Goal: Transaction & Acquisition: Purchase product/service

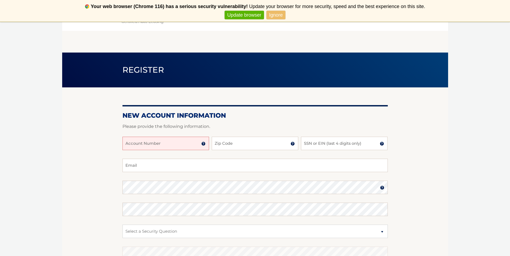
click at [181, 145] on input "Account Number" at bounding box center [166, 143] width 87 height 13
type input "44456020926"
type input "14216"
type input "1749"
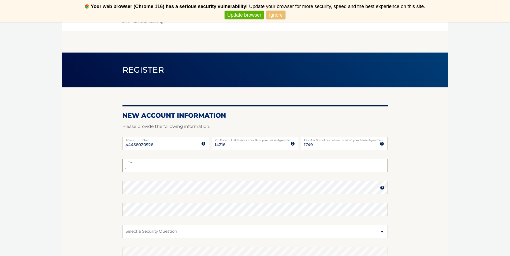
type input "jackoc150@gmail.com"
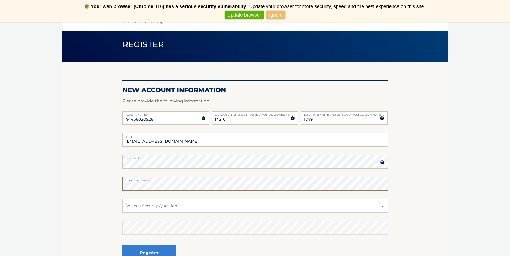
scroll to position [27, 0]
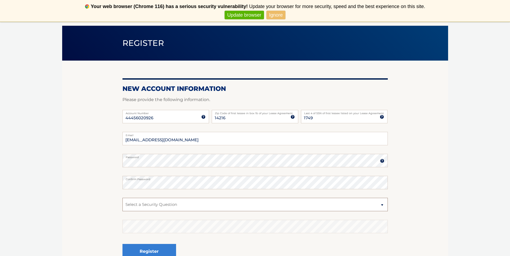
click at [183, 200] on select "Select a Security Question What was the name of your elementary school? What is…" at bounding box center [255, 204] width 265 height 13
click at [158, 209] on select "Select a Security Question What was the name of your elementary school? What is…" at bounding box center [255, 204] width 265 height 13
select select "2"
click at [123, 198] on select "Select a Security Question What was the name of your elementary school? What is…" at bounding box center [255, 204] width 265 height 13
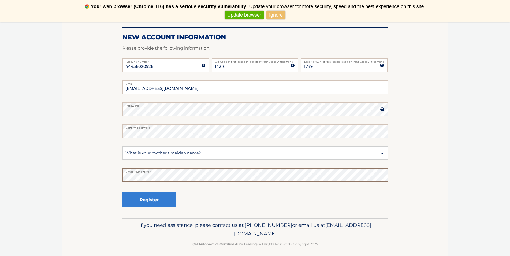
scroll to position [80, 0]
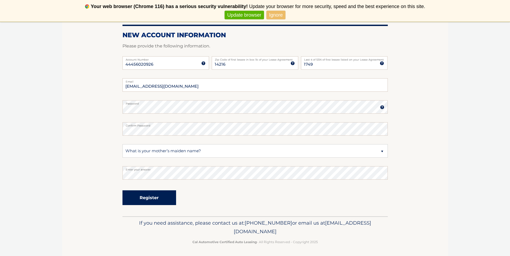
click at [163, 199] on button "Register" at bounding box center [150, 197] width 54 height 15
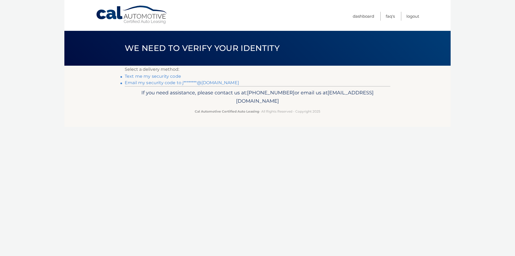
click at [163, 77] on link "Text me my security code" at bounding box center [153, 76] width 56 height 5
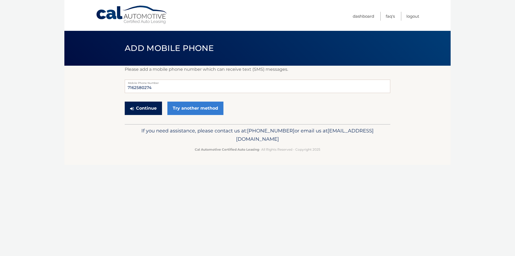
click at [150, 112] on button "Continue" at bounding box center [143, 108] width 37 height 13
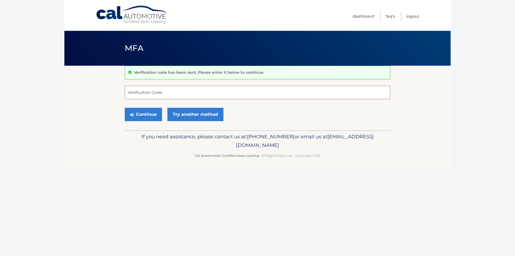
click at [161, 97] on input "Verification Code" at bounding box center [257, 92] width 265 height 13
type input "306690"
click at [153, 112] on button "Continue" at bounding box center [143, 114] width 37 height 13
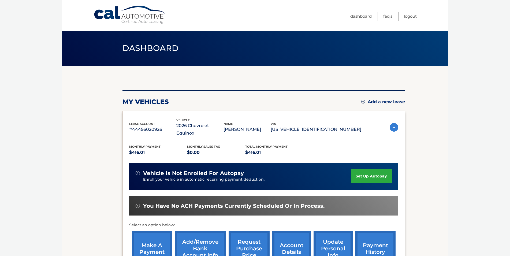
click at [373, 169] on link "set up autopay" at bounding box center [371, 176] width 41 height 14
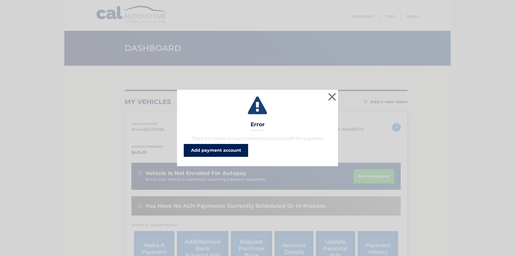
click at [211, 151] on link "Add payment account" at bounding box center [216, 150] width 64 height 13
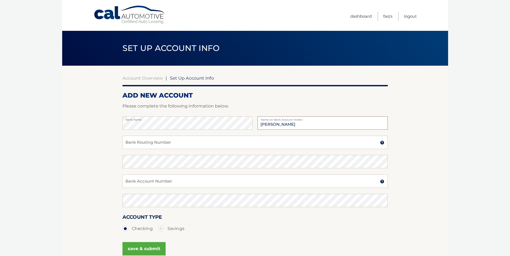
type input "[PERSON_NAME]"
click at [175, 140] on input "Bank Routing Number" at bounding box center [255, 142] width 265 height 13
type input "021313103"
click at [194, 155] on div "[US_BANK_ROUTING_MICR] Bank Routing Number A 9-digit number at the lower left c…" at bounding box center [255, 145] width 265 height 19
click at [231, 184] on input "Bank Account Number" at bounding box center [255, 181] width 265 height 13
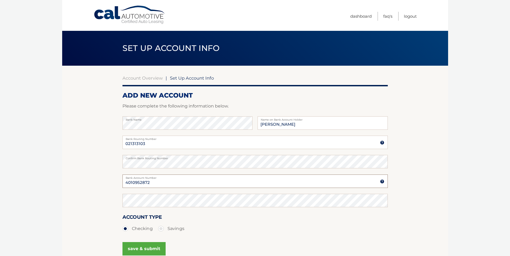
type input "4010952872"
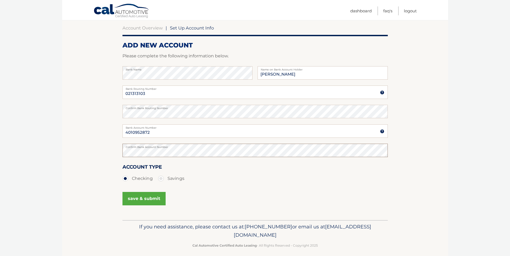
scroll to position [55, 0]
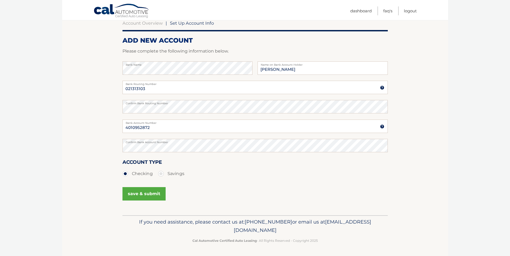
click at [142, 195] on button "save & submit" at bounding box center [144, 193] width 43 height 13
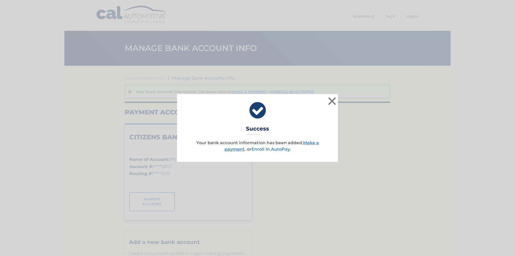
click at [278, 149] on link "Enroll In AutoPay" at bounding box center [270, 149] width 38 height 5
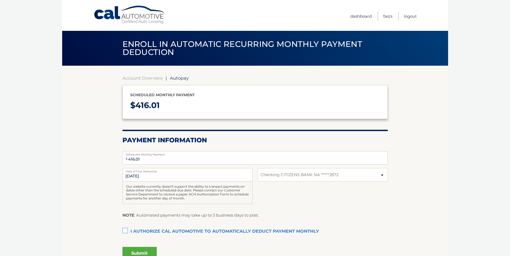
select select "Y2QzODJlZWEtZTRlMS00NDMyLWEzZmUtY2Y4OGEyMDI0MmNj"
click at [183, 176] on input "[DATE]" at bounding box center [188, 174] width 130 height 13
click at [136, 177] on input "[DATE]" at bounding box center [188, 174] width 130 height 13
click at [131, 174] on input "[DATE]" at bounding box center [188, 174] width 130 height 13
click at [146, 178] on input "[DATE]" at bounding box center [188, 174] width 130 height 13
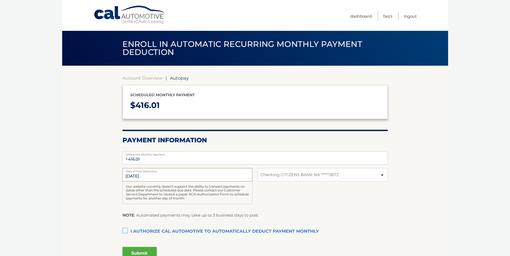
click at [131, 175] on input "[DATE]" at bounding box center [188, 174] width 130 height 13
click at [131, 175] on input "11/1/2025" at bounding box center [188, 174] width 130 height 13
drag, startPoint x: 148, startPoint y: 177, endPoint x: 0, endPoint y: 152, distance: 150.2
click at [0, 154] on body "Cal Automotive Menu Dashboard FAQ's Logout | $" at bounding box center [255, 128] width 510 height 256
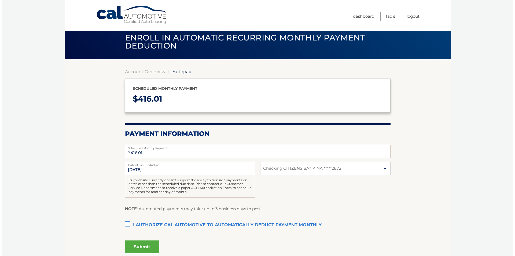
scroll to position [52, 0]
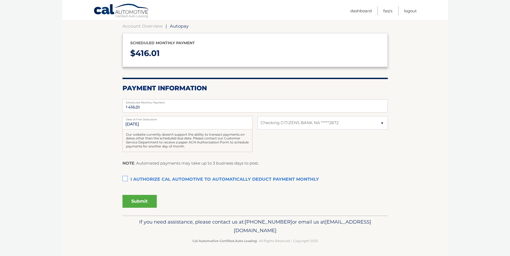
click at [124, 178] on label "I authorize cal automotive to automatically deduct payment monthly This checkbo…" at bounding box center [255, 179] width 265 height 11
click at [0, 0] on input "I authorize cal automotive to automatically deduct payment monthly This checkbo…" at bounding box center [0, 0] width 0 height 0
click at [136, 200] on button "Submit" at bounding box center [140, 201] width 34 height 13
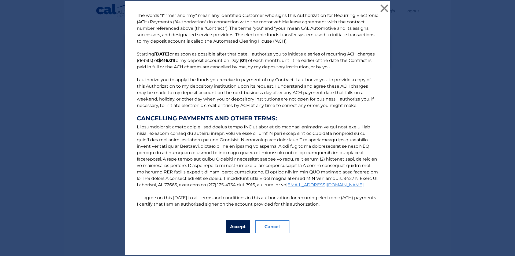
click at [232, 222] on button "Accept" at bounding box center [238, 226] width 24 height 13
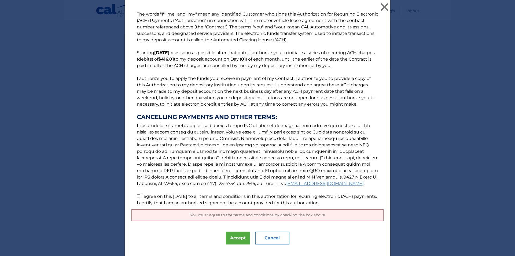
click at [134, 195] on p "The words "I" "me" and "my" mean any identified Customer who signs this Authori…" at bounding box center [257, 108] width 252 height 195
click at [137, 196] on input "I agree on this 10/01/2025 to all terms and conditions in this authorization fo…" at bounding box center [138, 195] width 3 height 3
checkbox input "true"
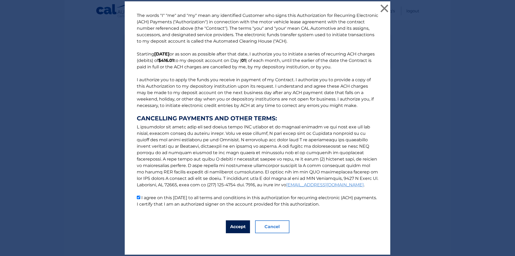
click at [229, 225] on button "Accept" at bounding box center [238, 226] width 24 height 13
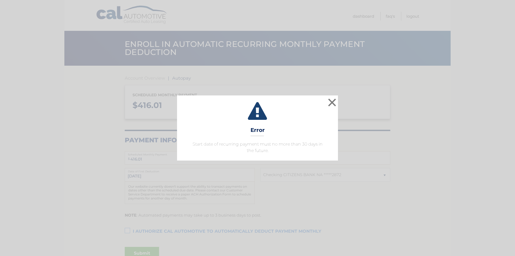
select select "Y2QzODJlZWEtZTRlMS00NDMyLWEzZmUtY2Y4OGEyMDI0MmNj"
click at [330, 103] on button "×" at bounding box center [332, 102] width 11 height 11
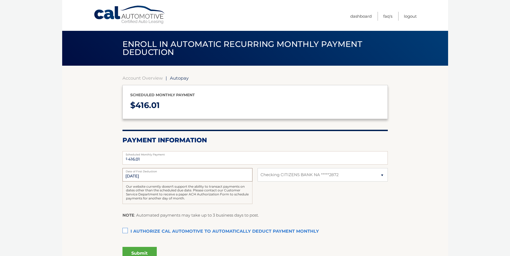
click at [141, 178] on input "11/1/2025" at bounding box center [188, 174] width 130 height 13
click at [134, 174] on input "11/1/2025" at bounding box center [188, 174] width 130 height 13
click at [130, 174] on input "11/1/2025" at bounding box center [188, 174] width 130 height 13
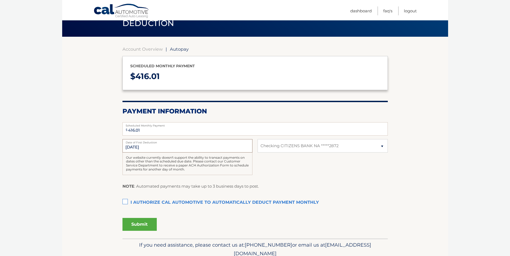
scroll to position [52, 0]
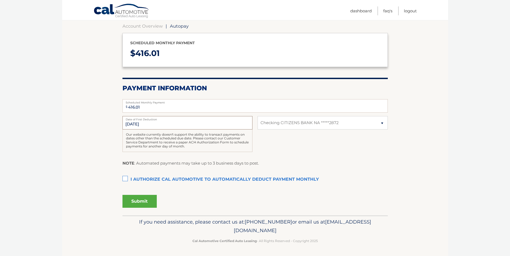
click at [167, 121] on input "11/1/2025" at bounding box center [188, 122] width 130 height 13
drag, startPoint x: 162, startPoint y: 126, endPoint x: 5, endPoint y: 124, distance: 156.6
click at [5, 124] on body "Cal Automotive Menu Dashboard FAQ's Logout | $" at bounding box center [255, 76] width 510 height 256
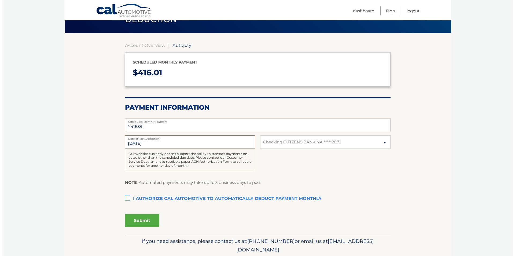
scroll to position [0, 0]
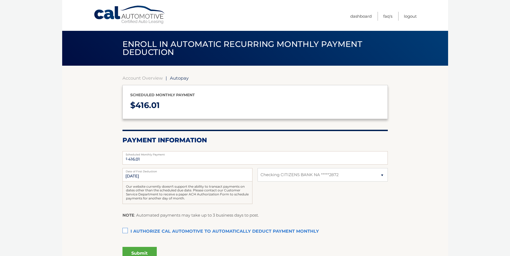
click at [124, 232] on label "I authorize cal automotive to automatically deduct payment monthly This checkbo…" at bounding box center [255, 231] width 265 height 11
click at [0, 0] on input "I authorize cal automotive to automatically deduct payment monthly This checkbo…" at bounding box center [0, 0] width 0 height 0
click at [140, 252] on button "Submit" at bounding box center [140, 253] width 34 height 13
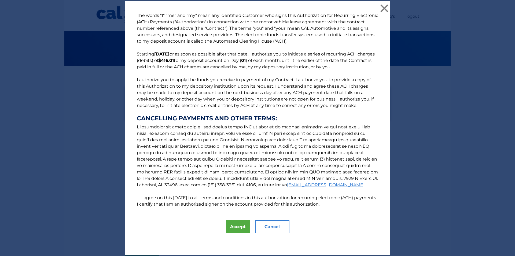
click at [137, 196] on input "I agree on this 10/01/2025 to all terms and conditions in this authorization fo…" at bounding box center [138, 197] width 3 height 3
checkbox input "true"
click at [230, 227] on button "Accept" at bounding box center [238, 226] width 24 height 13
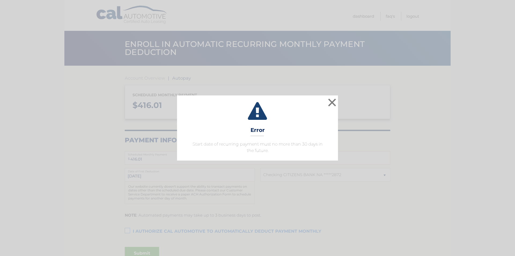
select select "Y2QzODJlZWEtZTRlMS00NDMyLWEzZmUtY2Y4OGEyMDI0MmNj"
click at [476, 149] on div "× Error Start date of recurring payment must no more than 30 days in the future." at bounding box center [257, 127] width 511 height 65
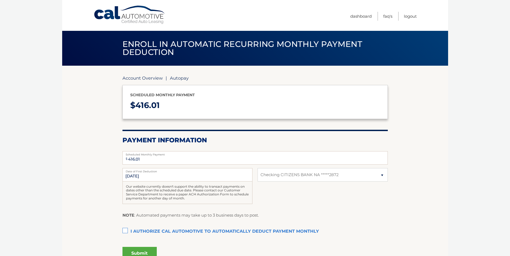
click at [144, 77] on link "Account Overview" at bounding box center [143, 77] width 40 height 5
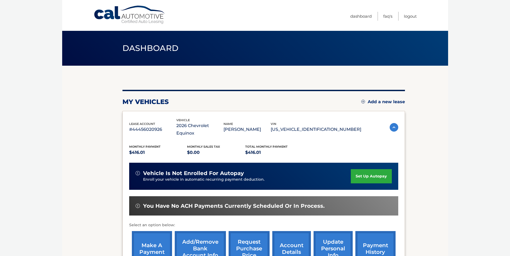
scroll to position [27, 0]
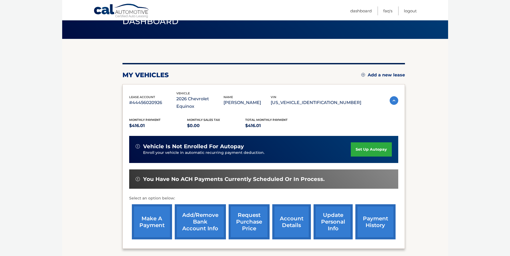
click at [158, 208] on link "make a payment" at bounding box center [152, 221] width 40 height 35
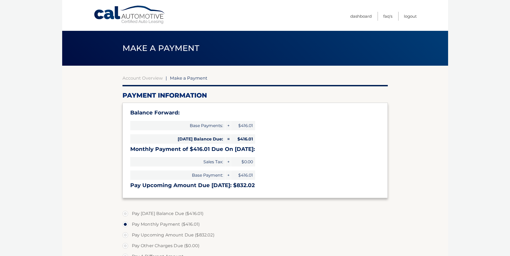
select select "Y2QzODJlZWEtZTRlMS00NDMyLWEzZmUtY2Y4OGEyMDI0MmNj"
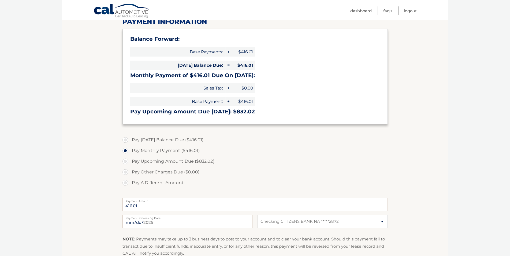
scroll to position [80, 0]
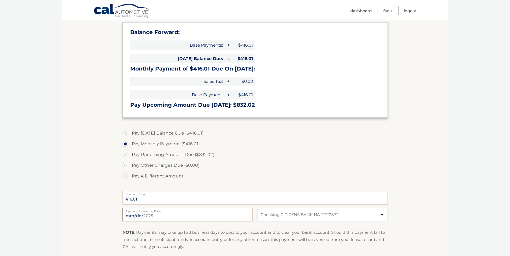
click at [137, 213] on input "2025-10-01" at bounding box center [188, 214] width 130 height 13
type input "2025-10-09"
click at [372, 155] on label "Pay Upcoming Amount Due ($832.02)" at bounding box center [255, 154] width 265 height 11
click at [130, 155] on input "Pay Upcoming Amount Due ($832.02)" at bounding box center [127, 153] width 5 height 9
radio input "true"
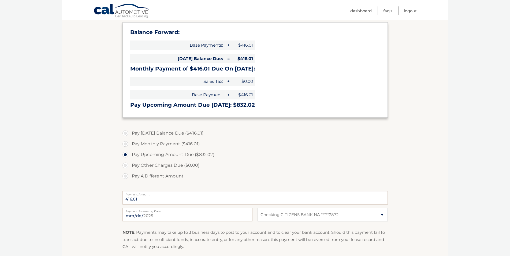
type input "832.02"
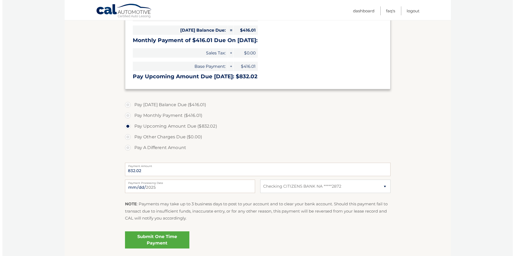
scroll to position [134, 0]
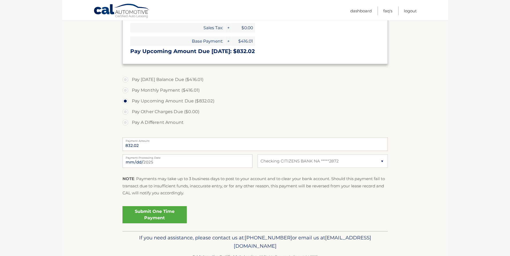
click at [174, 219] on link "Submit One Time Payment" at bounding box center [155, 214] width 64 height 17
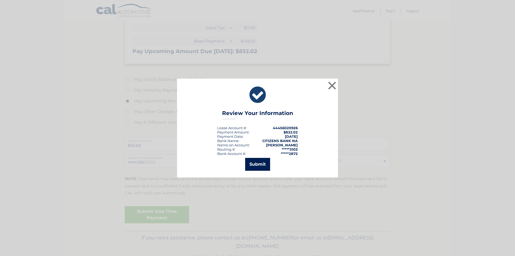
click at [253, 169] on button "Submit" at bounding box center [257, 164] width 25 height 13
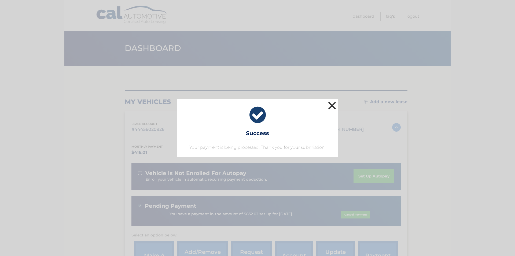
click at [337, 106] on button "×" at bounding box center [332, 105] width 11 height 11
